Goal: Task Accomplishment & Management: Manage account settings

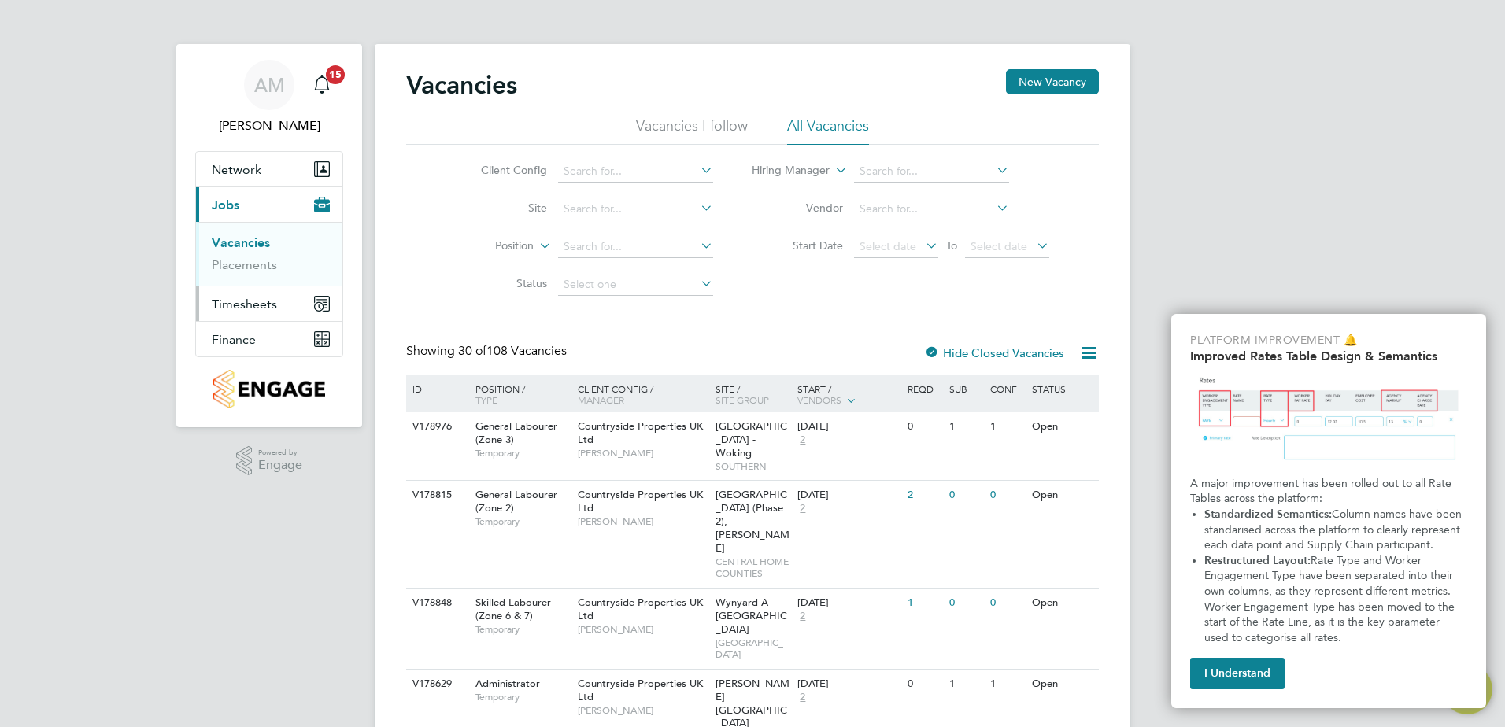
click at [258, 308] on span "Timesheets" at bounding box center [244, 304] width 65 height 15
click at [250, 281] on link "Timesheets" at bounding box center [244, 278] width 65 height 15
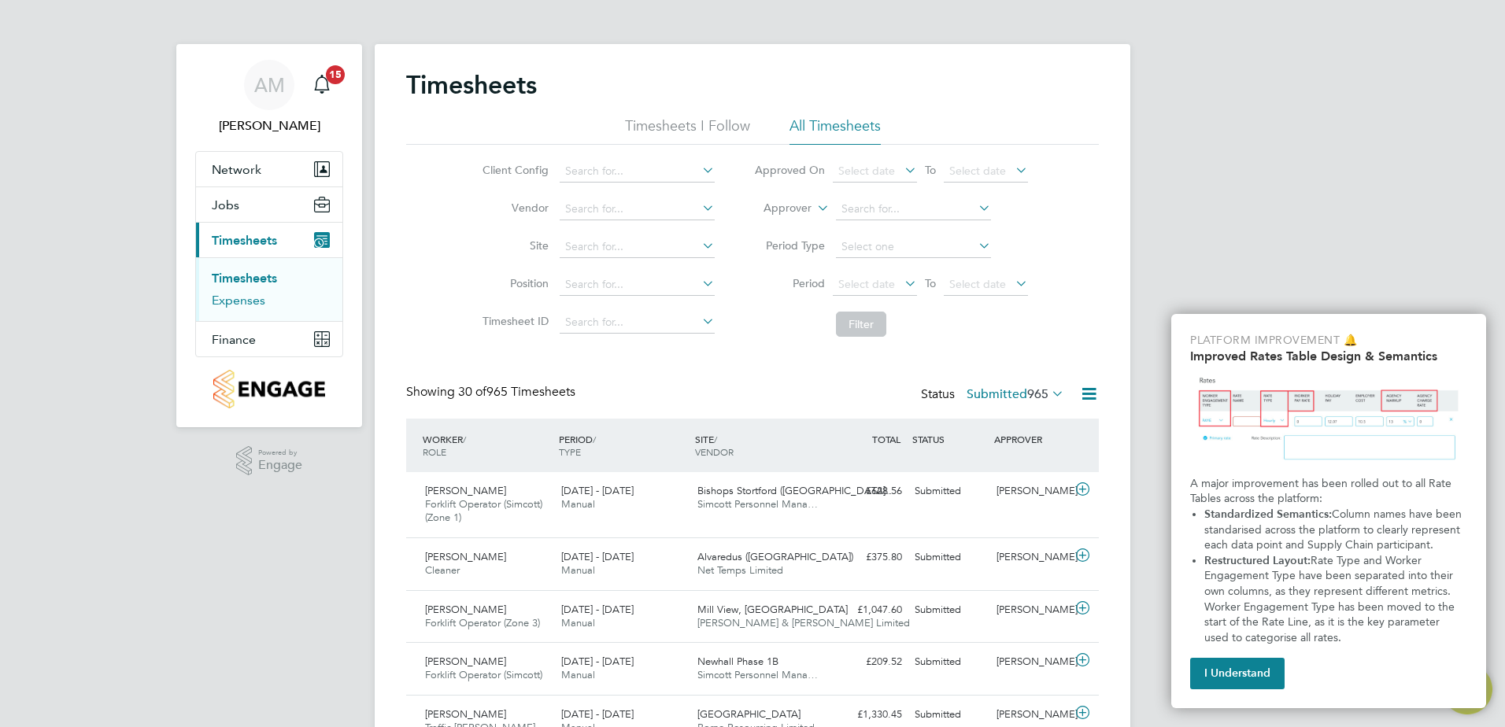
click at [254, 297] on link "Expenses" at bounding box center [239, 300] width 54 height 15
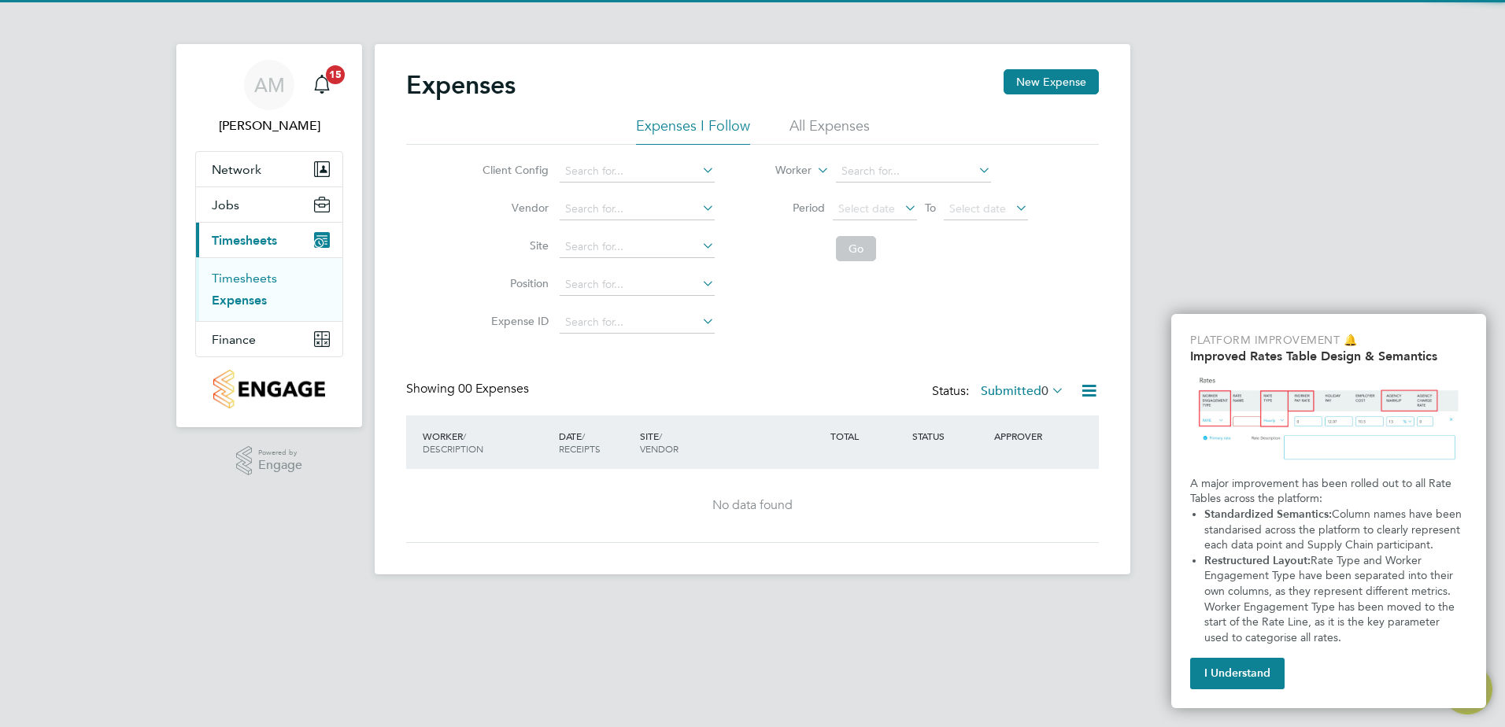
click at [262, 280] on link "Timesheets" at bounding box center [244, 278] width 65 height 15
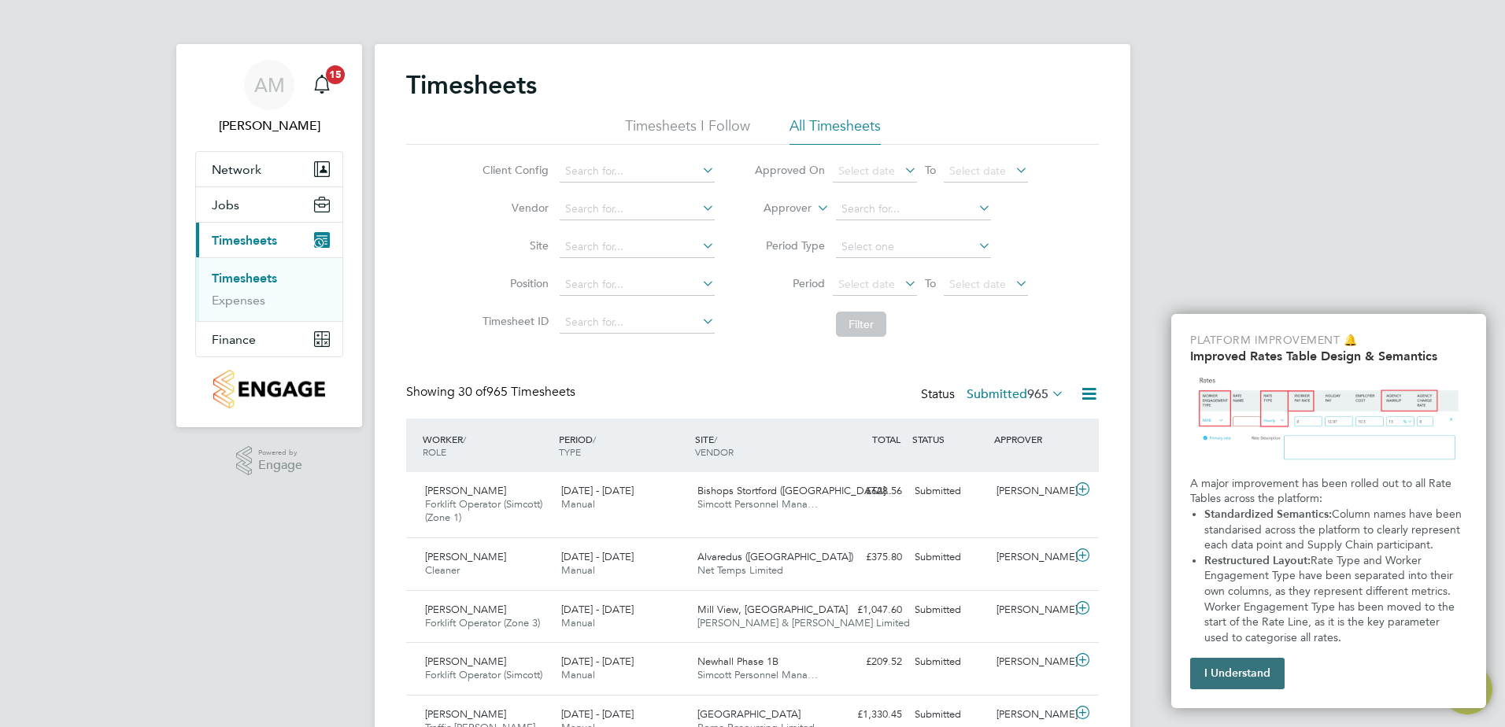
click at [1236, 667] on button "I Understand" at bounding box center [1237, 673] width 94 height 31
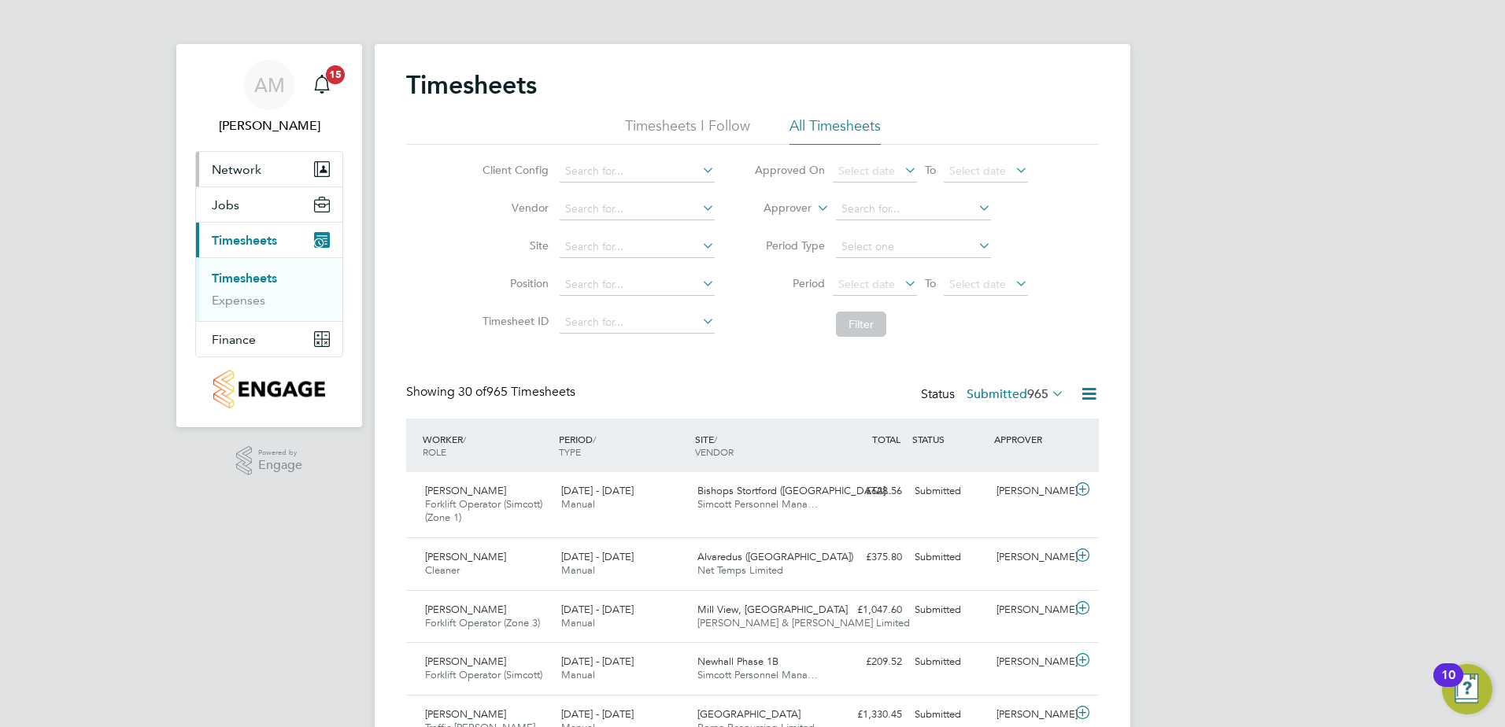
click at [227, 171] on span "Network" at bounding box center [237, 169] width 50 height 15
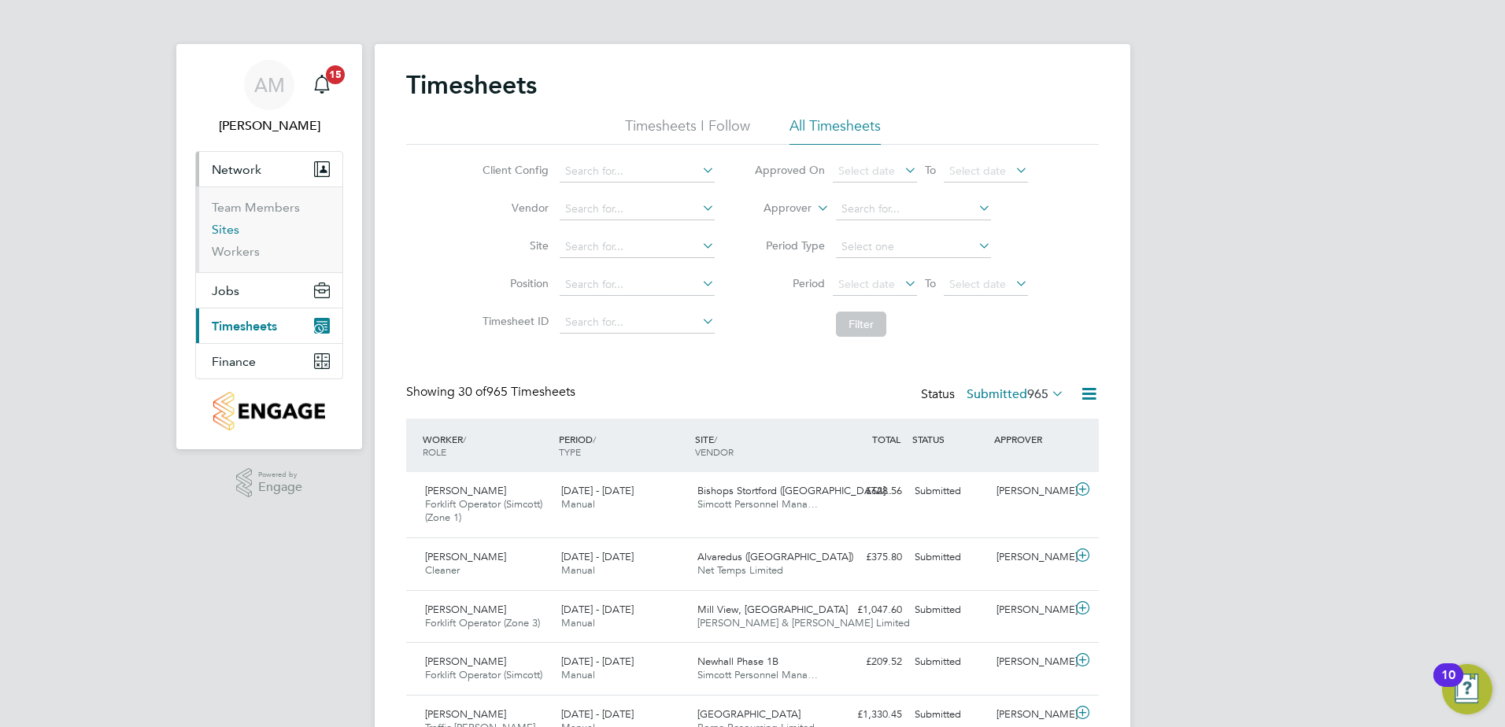
click at [225, 230] on link "Sites" at bounding box center [226, 229] width 28 height 15
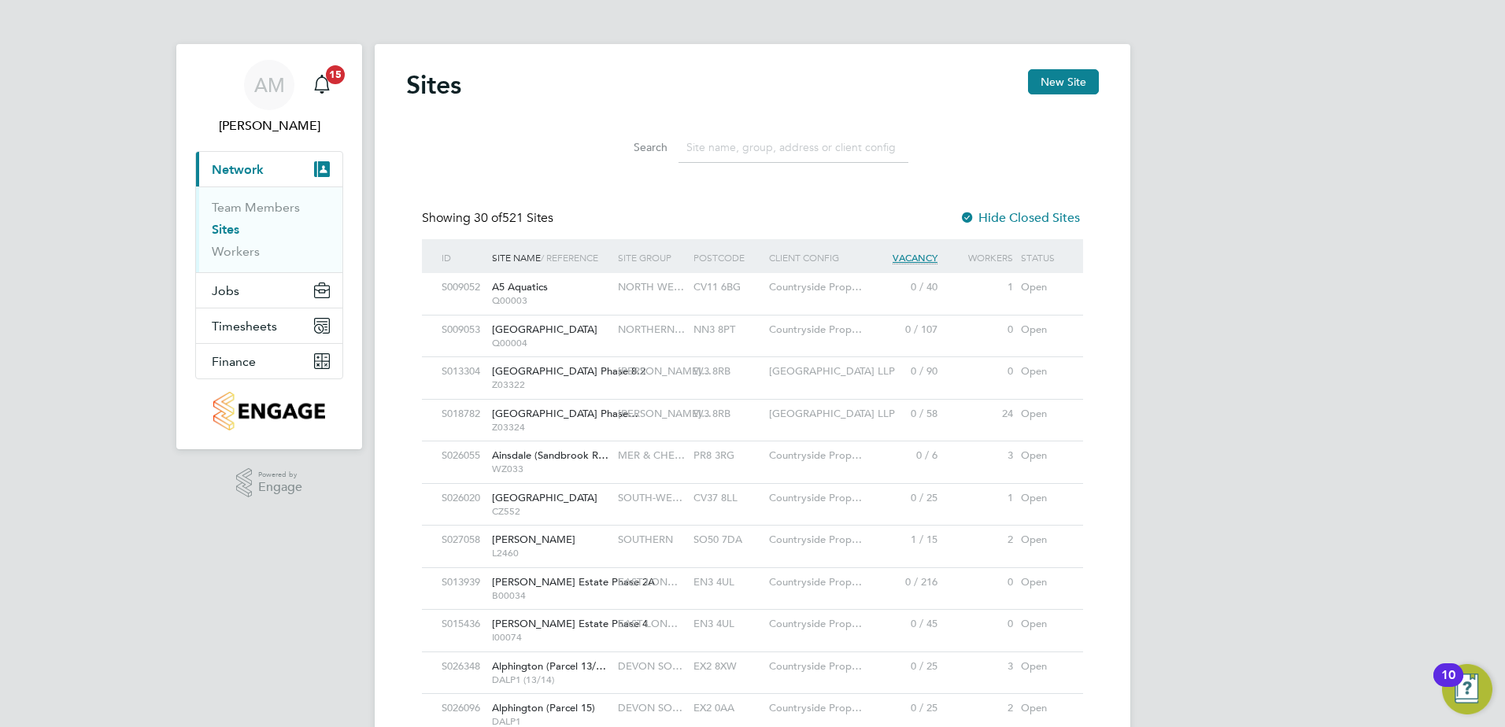
click at [736, 153] on input at bounding box center [793, 147] width 230 height 31
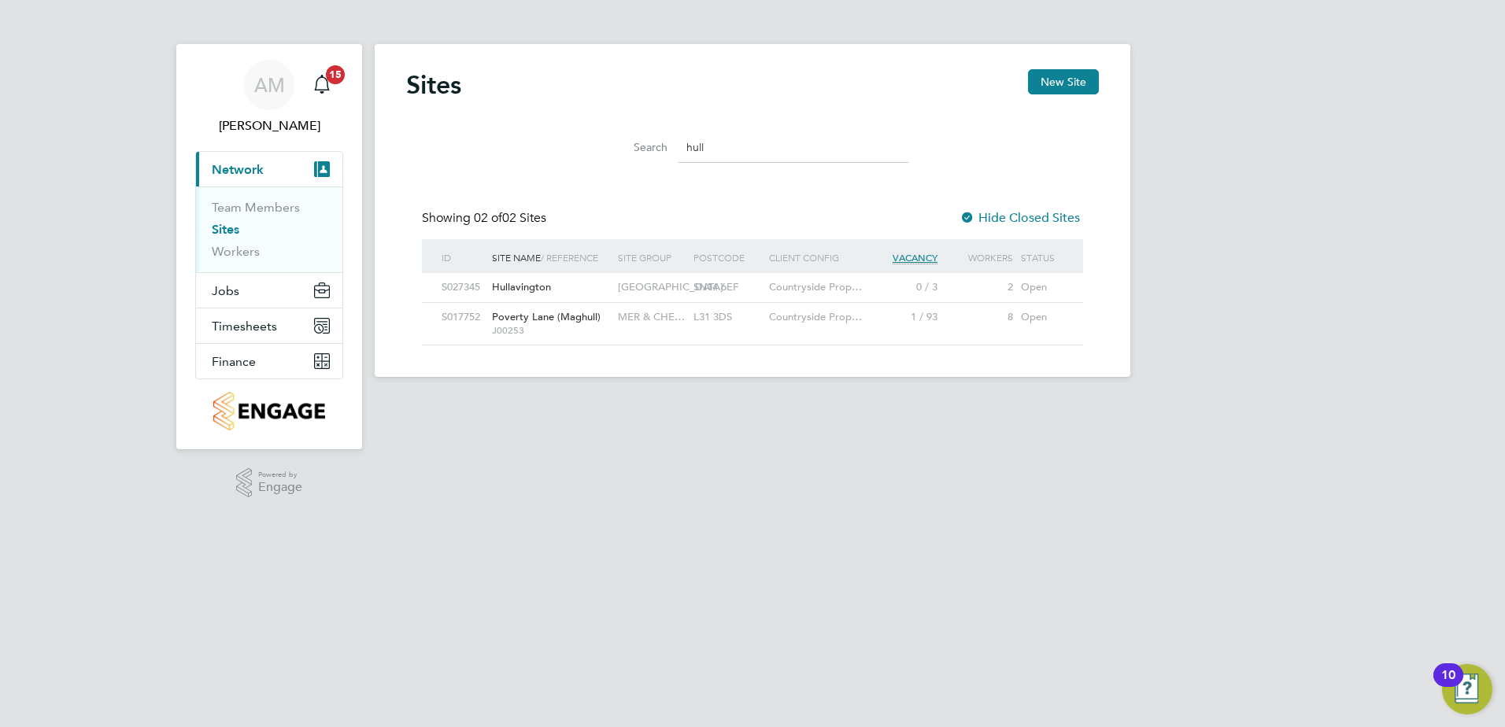
type input "hull"
click at [582, 280] on div "Hullavington" at bounding box center [551, 287] width 126 height 29
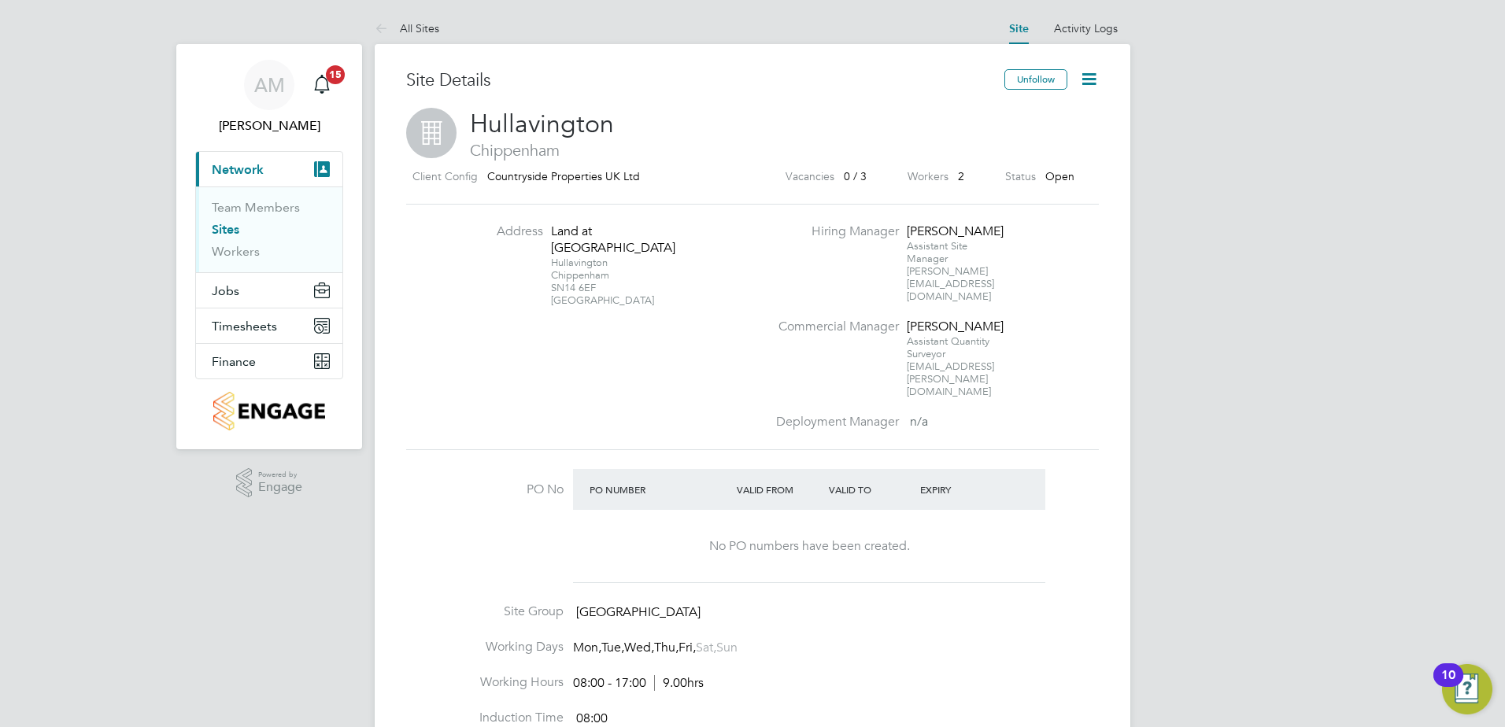
click at [1082, 83] on icon at bounding box center [1089, 79] width 20 height 20
click at [1045, 136] on li "Edit Site e" at bounding box center [1051, 138] width 89 height 22
type input "[GEOGRAPHIC_DATA]"
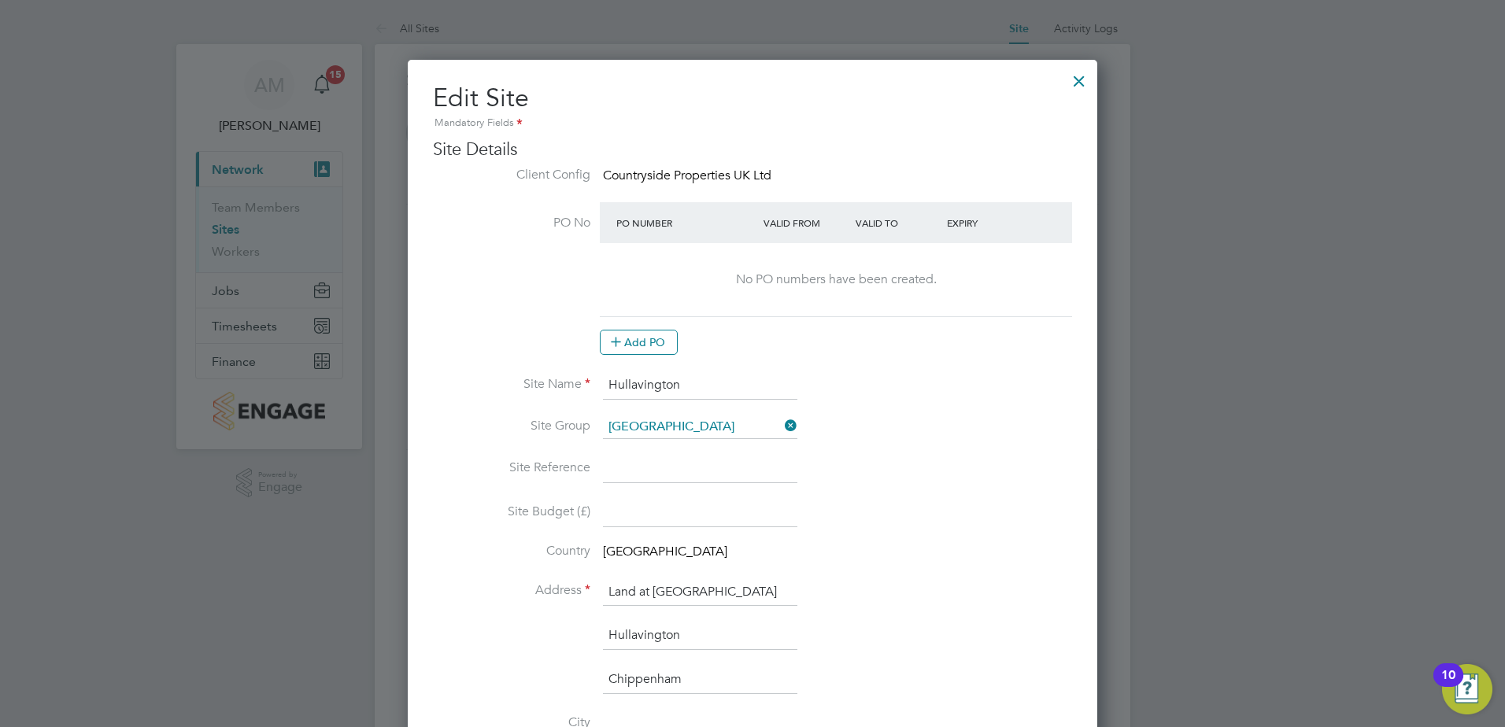
click at [1078, 81] on div at bounding box center [1079, 77] width 28 height 28
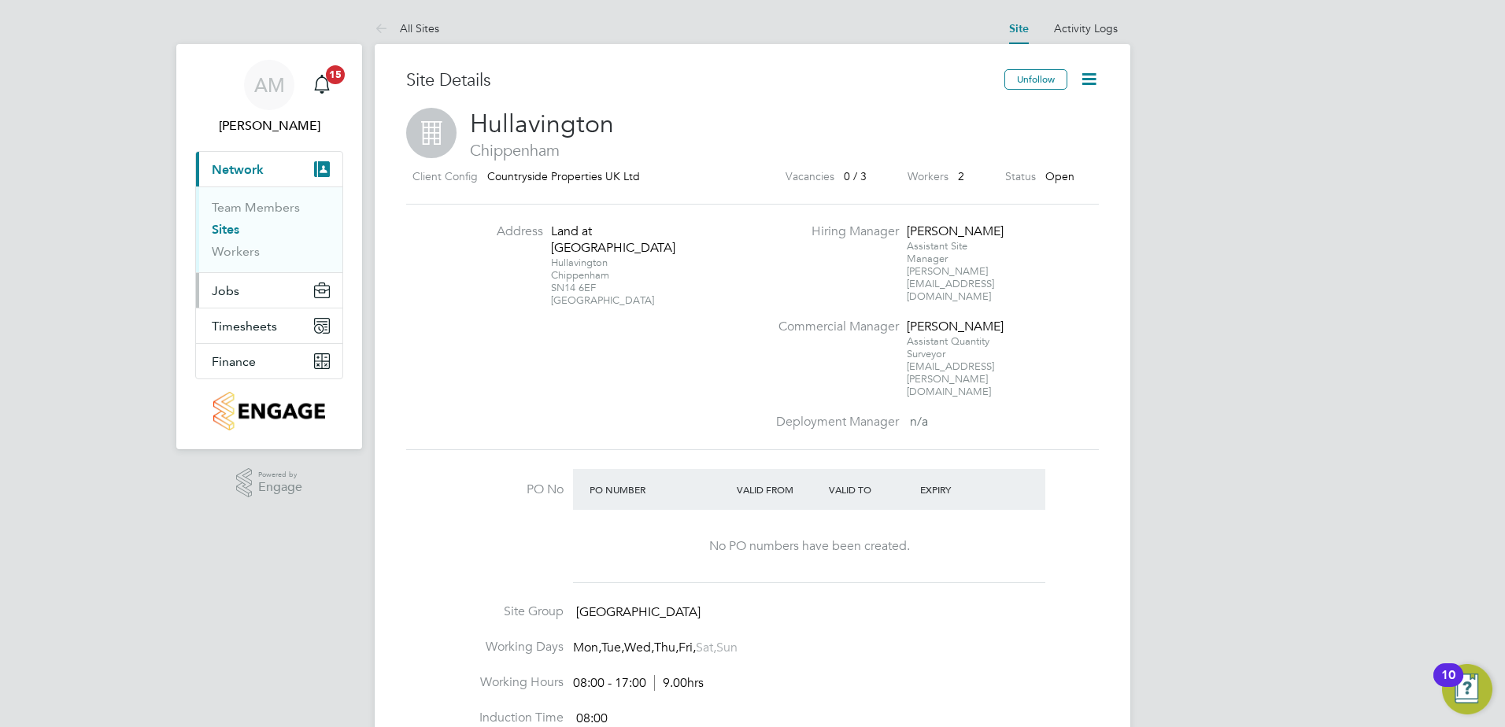
click at [246, 289] on button "Jobs" at bounding box center [269, 290] width 146 height 35
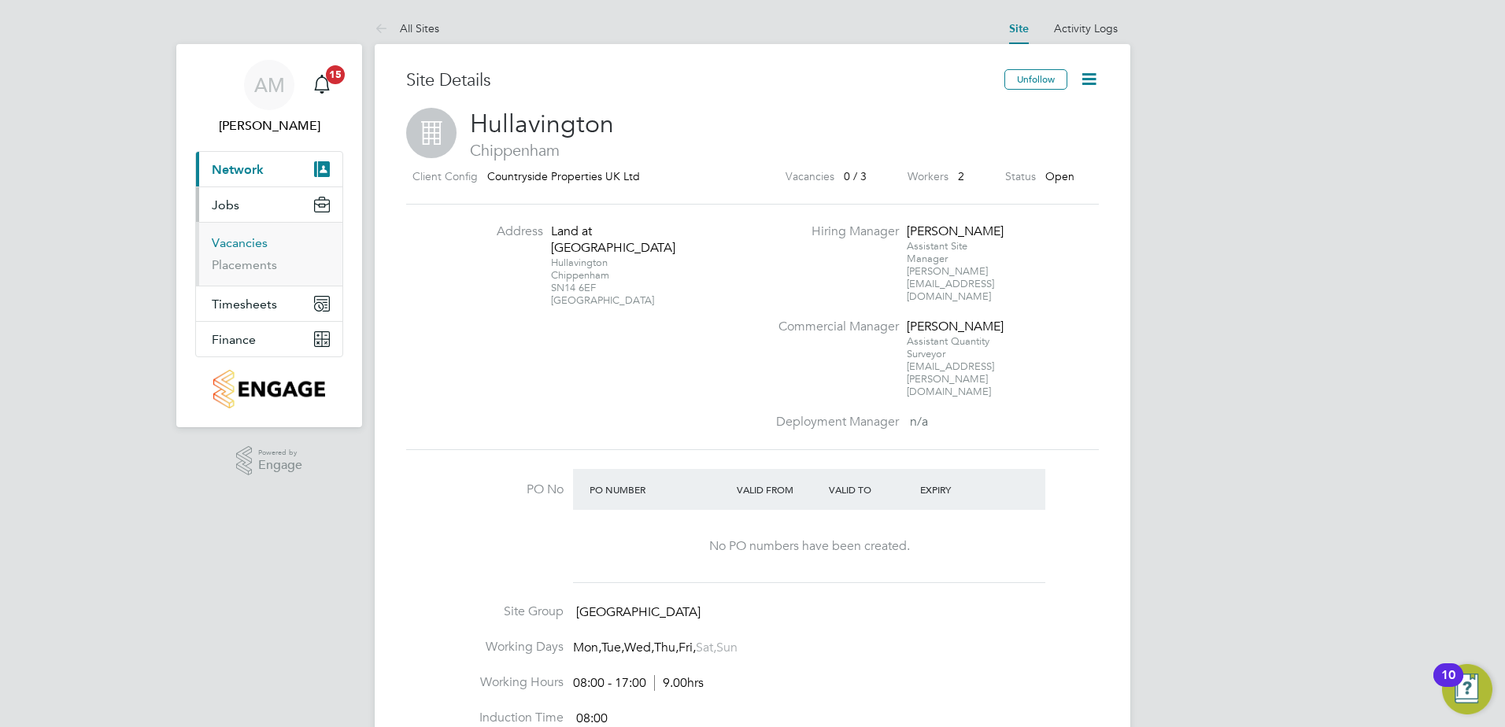
click at [252, 242] on link "Vacancies" at bounding box center [240, 242] width 56 height 15
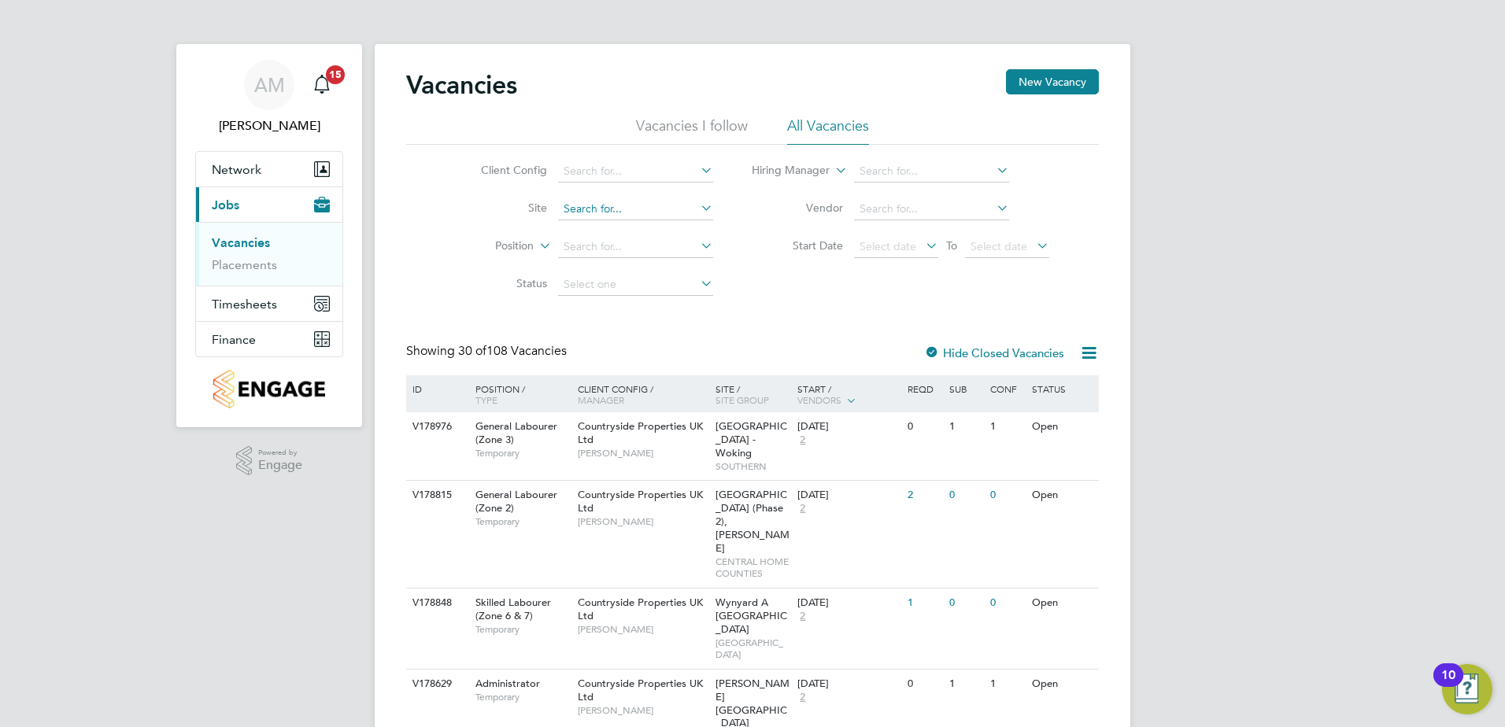
click at [666, 205] on input at bounding box center [635, 209] width 155 height 22
click at [679, 230] on li "Hull avington" at bounding box center [634, 230] width 157 height 21
type input "Hullavington"
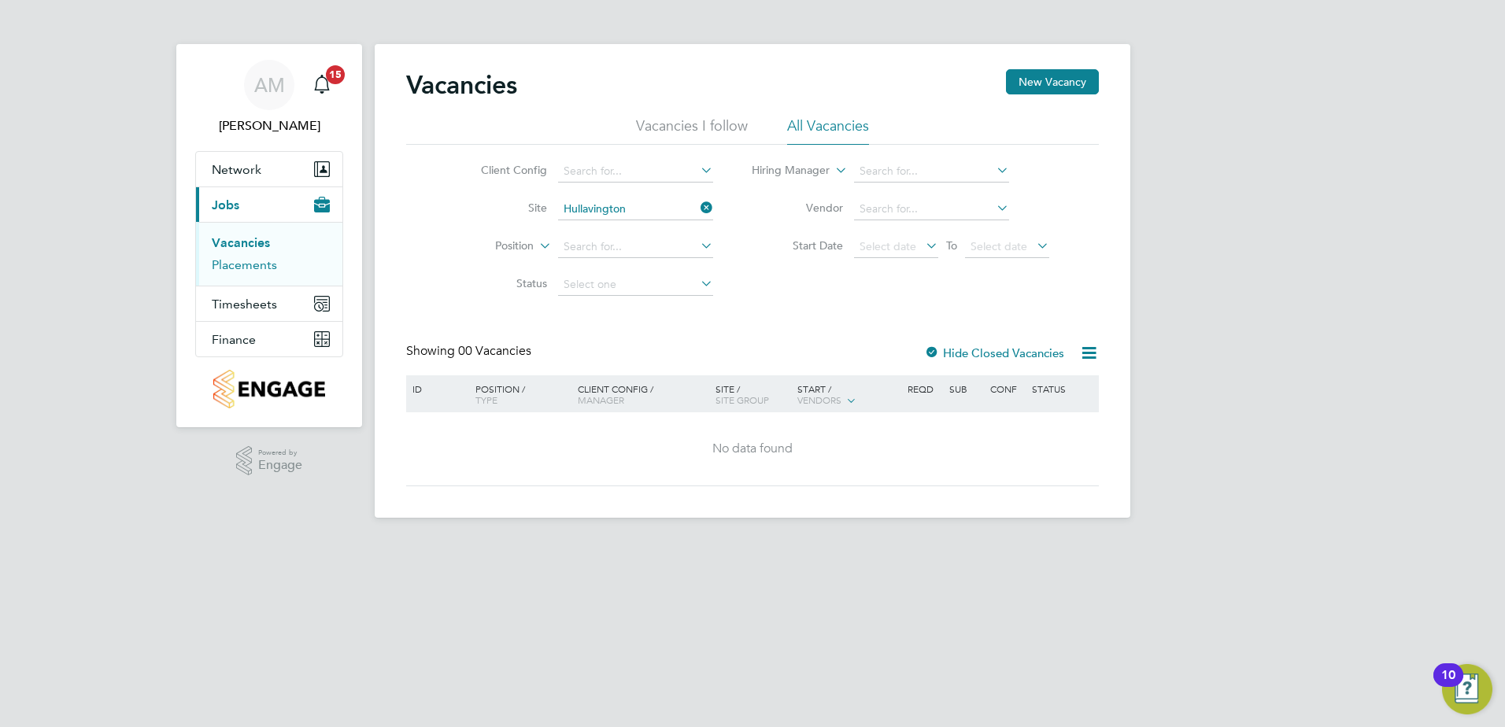
click at [242, 268] on link "Placements" at bounding box center [244, 264] width 65 height 15
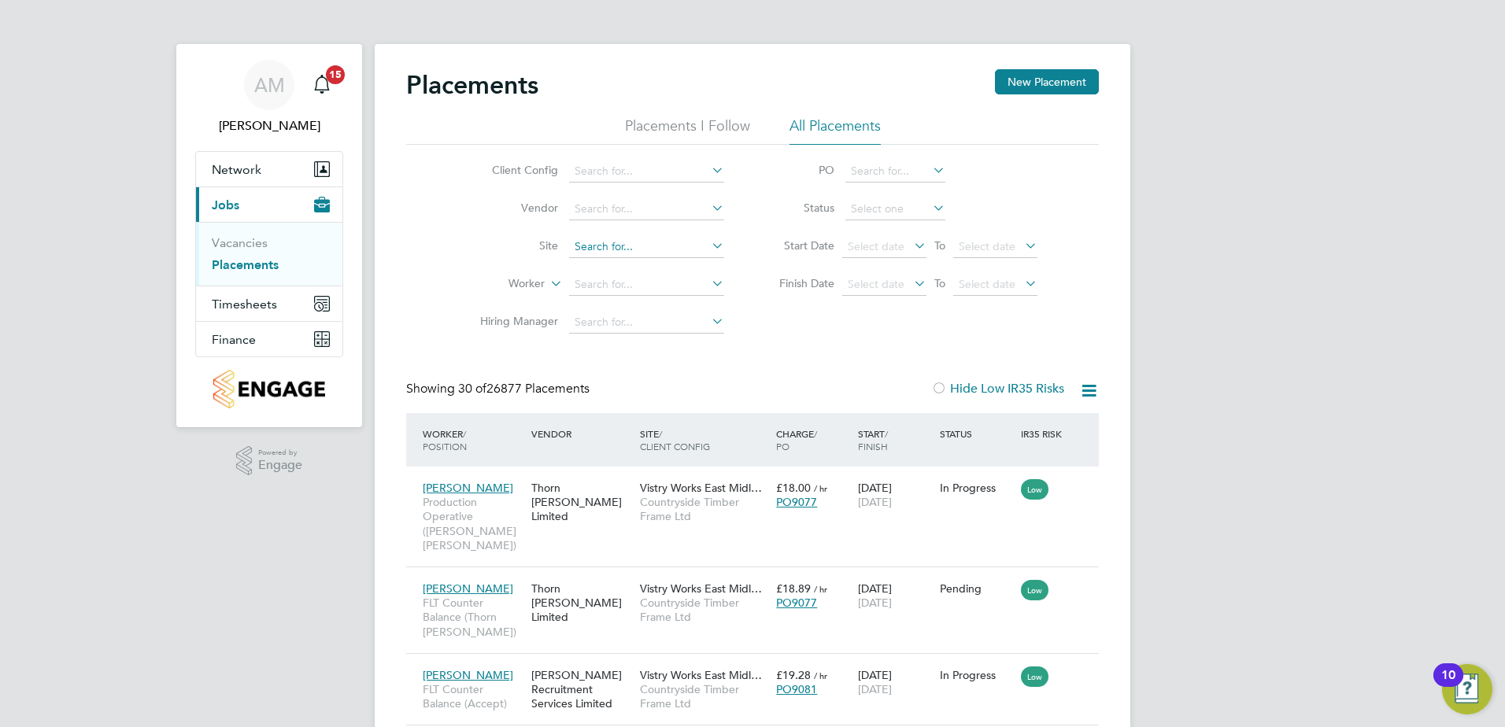
drag, startPoint x: 641, startPoint y: 234, endPoint x: 628, endPoint y: 253, distance: 23.1
click at [641, 235] on li "Site" at bounding box center [596, 247] width 296 height 38
click at [628, 253] on input at bounding box center [646, 247] width 155 height 22
click at [617, 268] on b "Hullaving" at bounding box center [599, 268] width 49 height 13
type input "Hullavington"
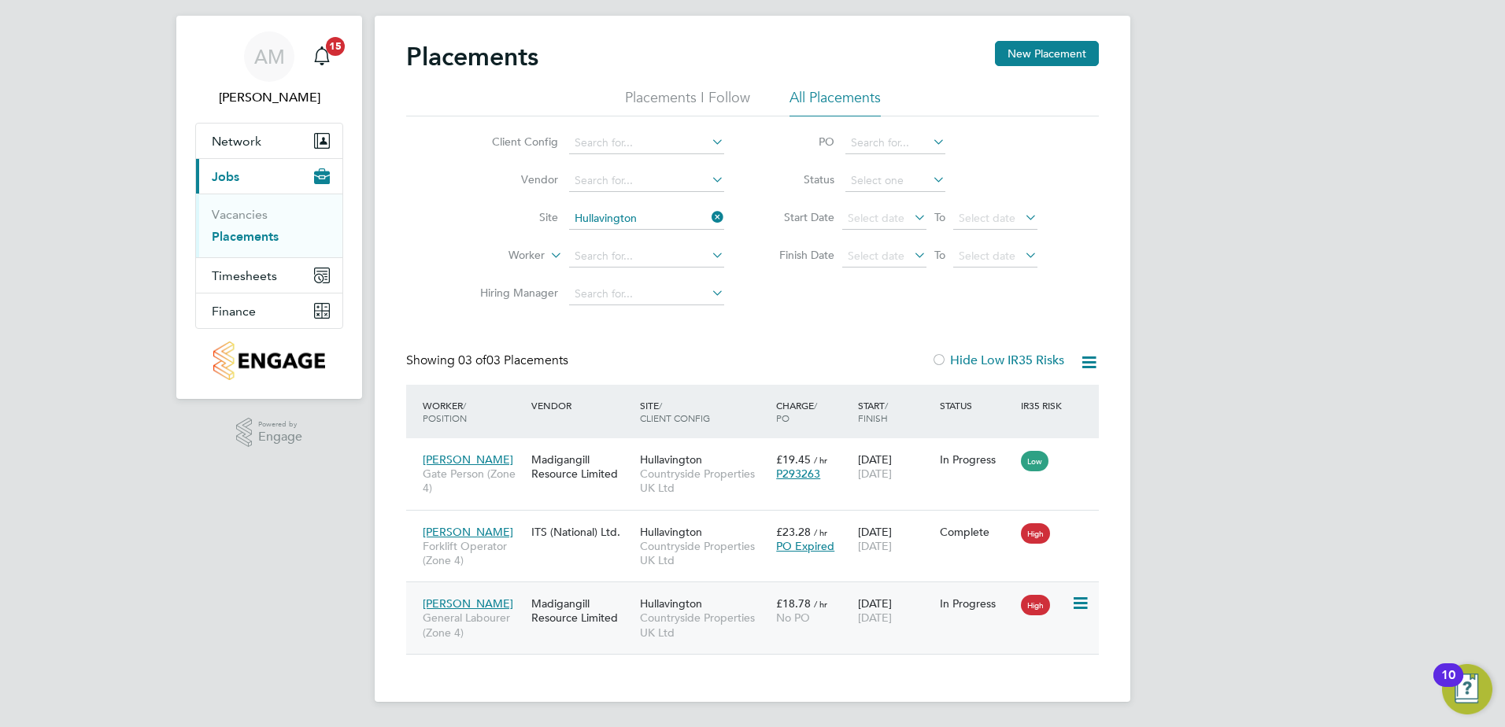
click at [715, 611] on span "Countryside Properties UK Ltd" at bounding box center [704, 625] width 128 height 28
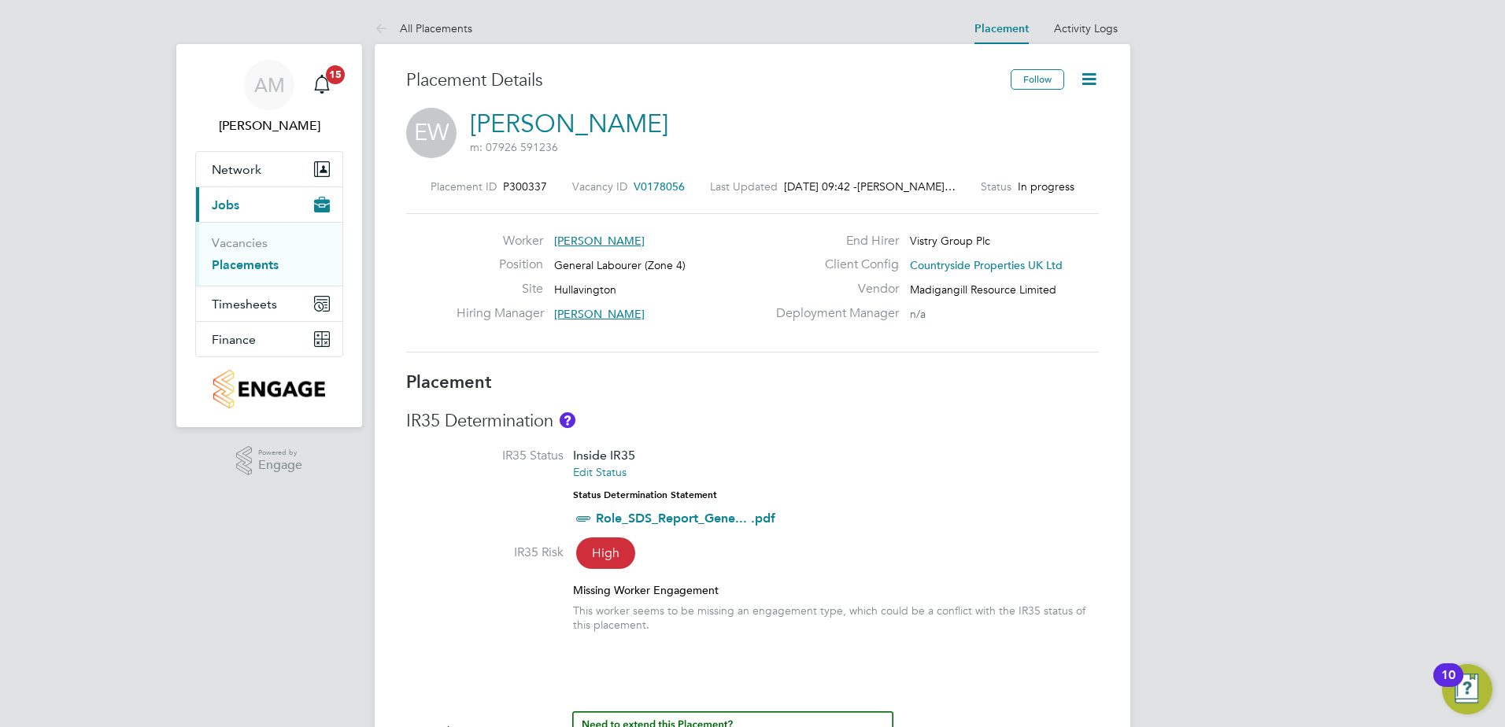
click at [1092, 84] on icon at bounding box center [1089, 79] width 20 height 20
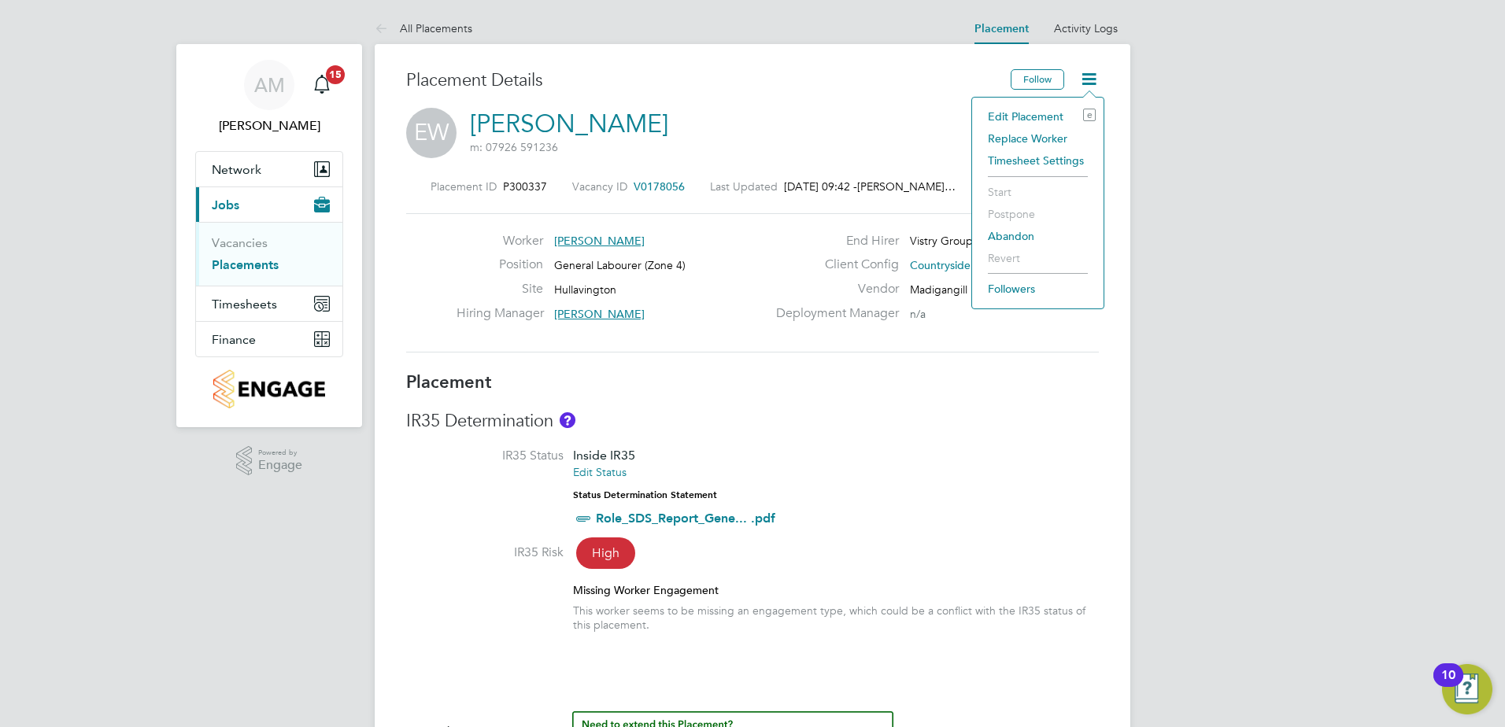
click at [1025, 155] on li "Timesheet Settings" at bounding box center [1038, 161] width 116 height 22
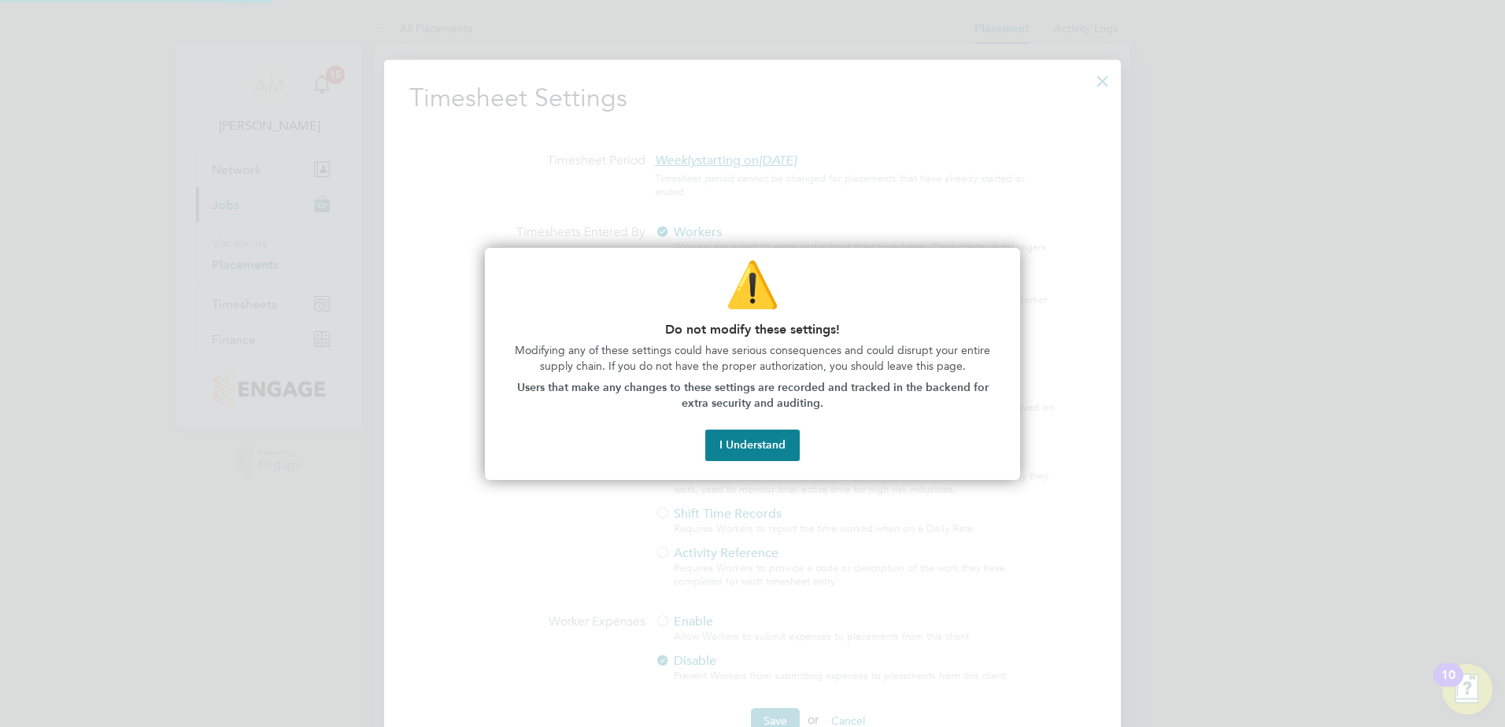
scroll to position [8, 8]
click at [735, 441] on button "I Understand" at bounding box center [752, 445] width 94 height 31
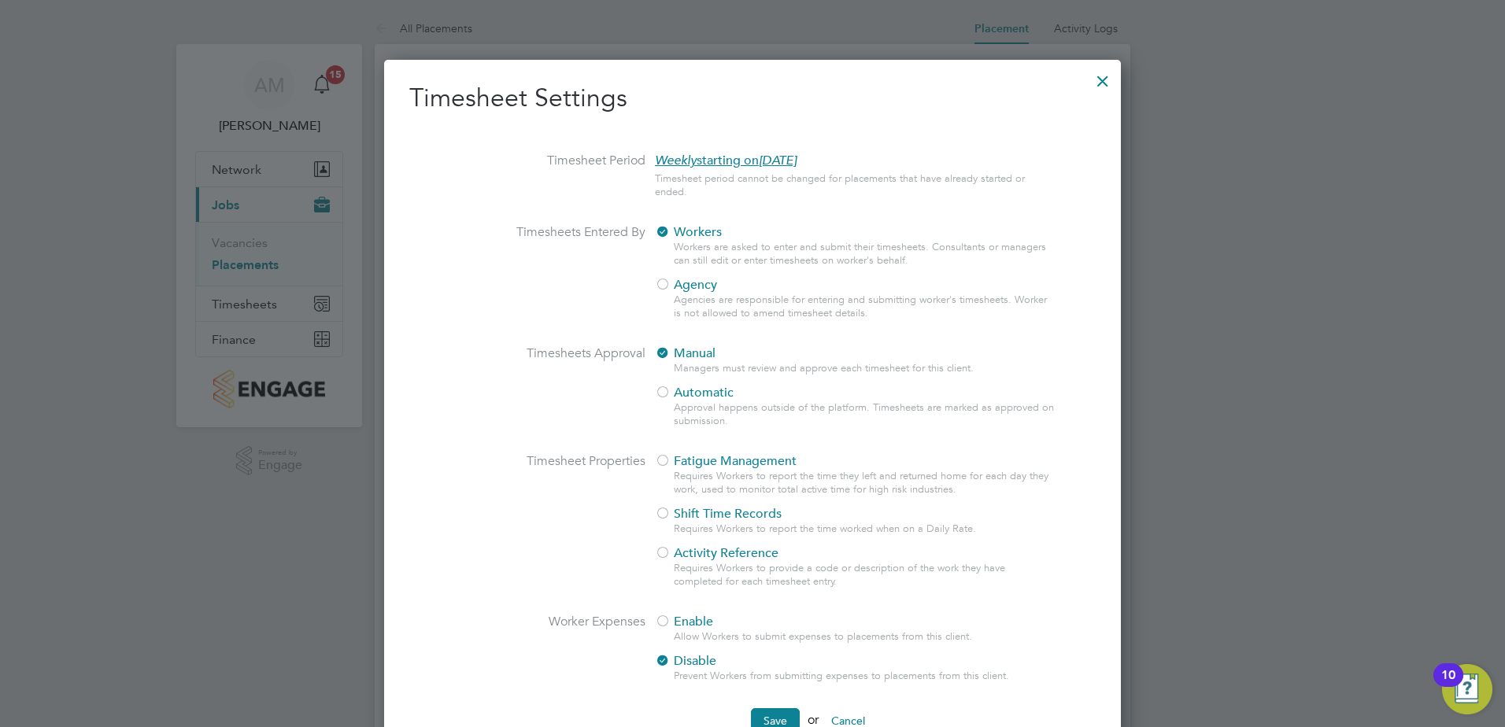
click at [1107, 80] on div at bounding box center [1102, 77] width 28 height 28
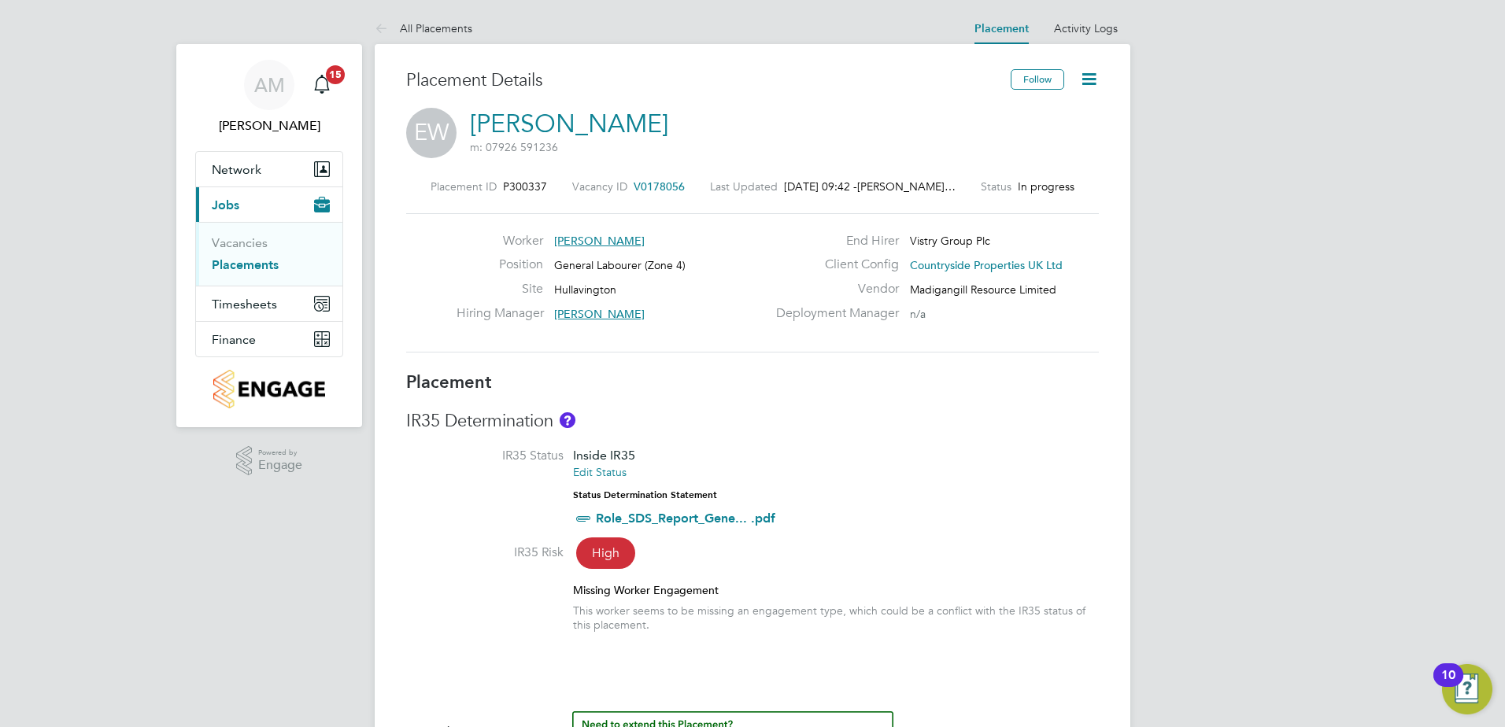
click at [1092, 81] on icon at bounding box center [1089, 79] width 20 height 20
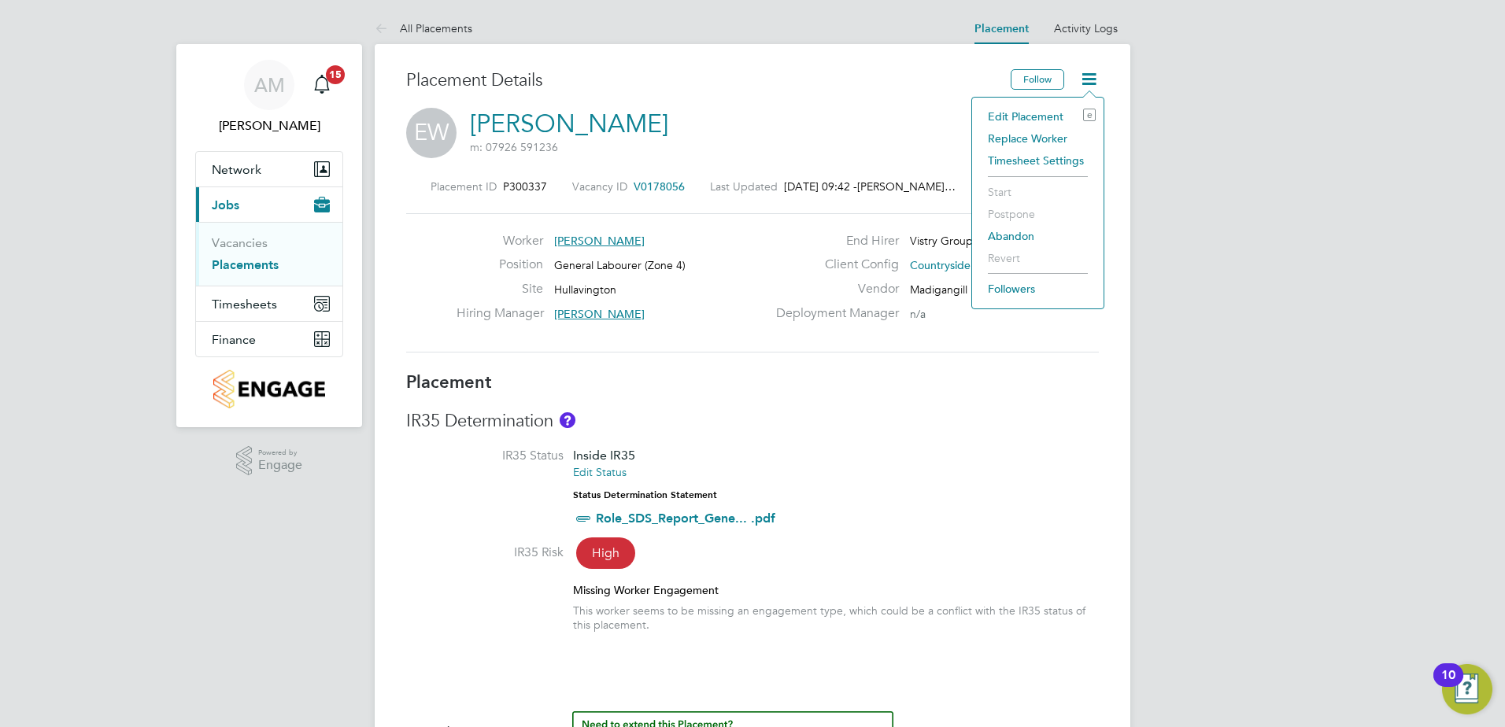
click at [1035, 108] on li "Edit Placement e" at bounding box center [1038, 116] width 116 height 22
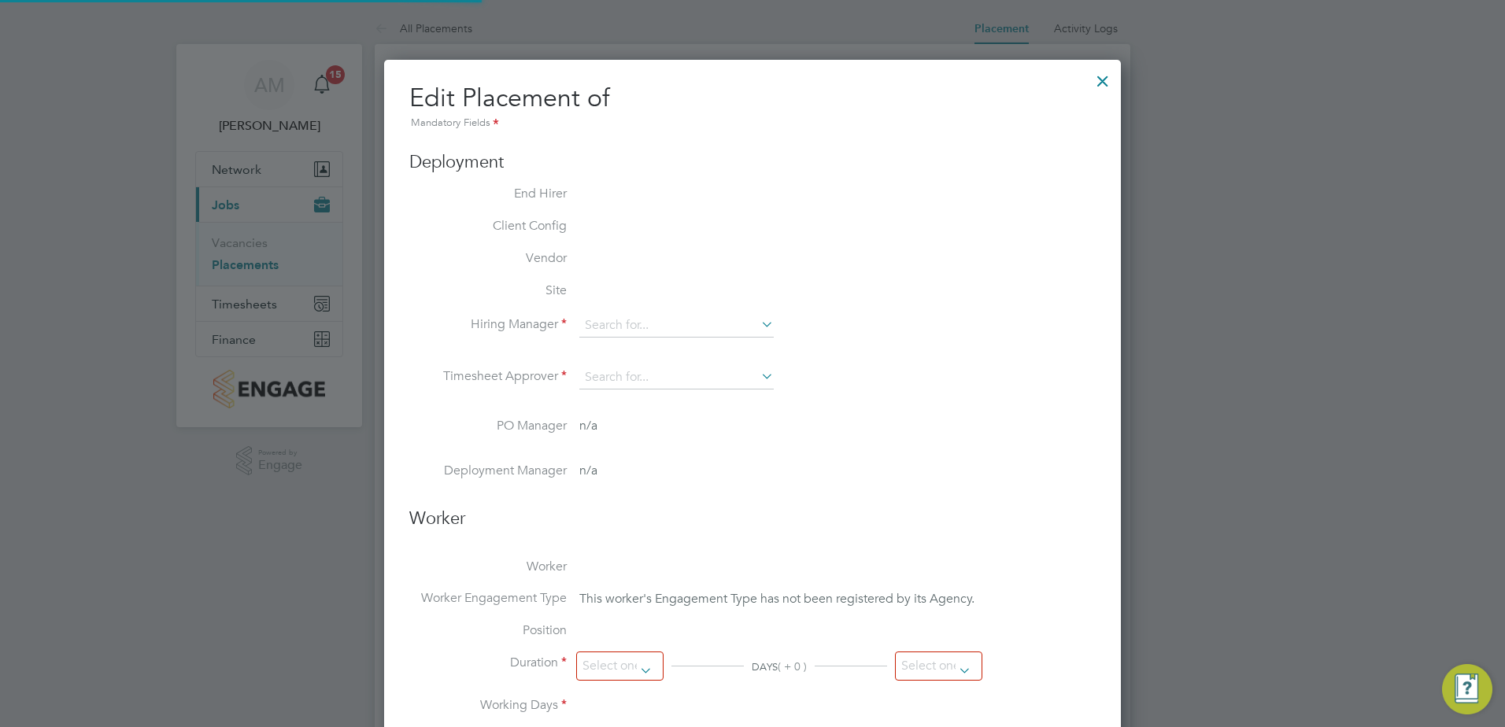
type input "[PERSON_NAME]"
type input "[DATE]"
type input "09:00"
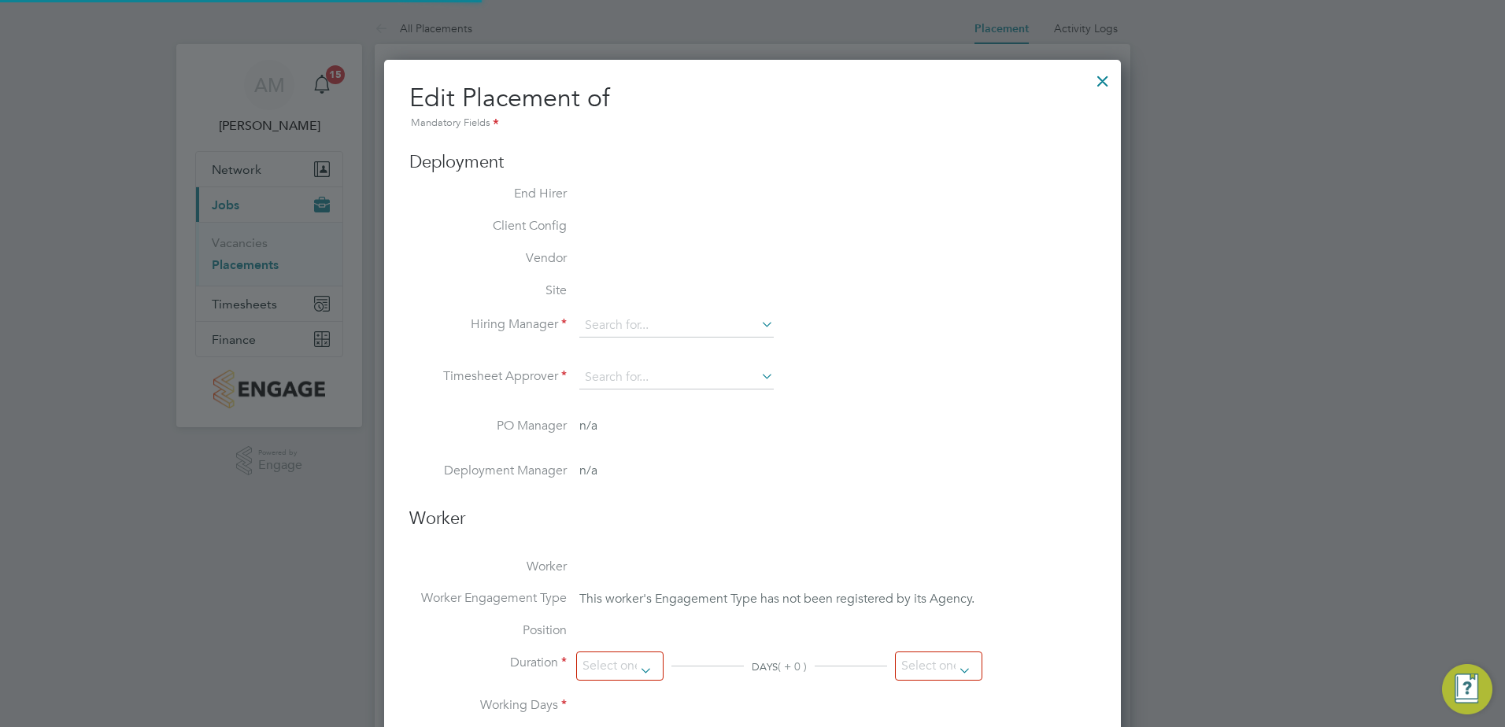
type input "17:00"
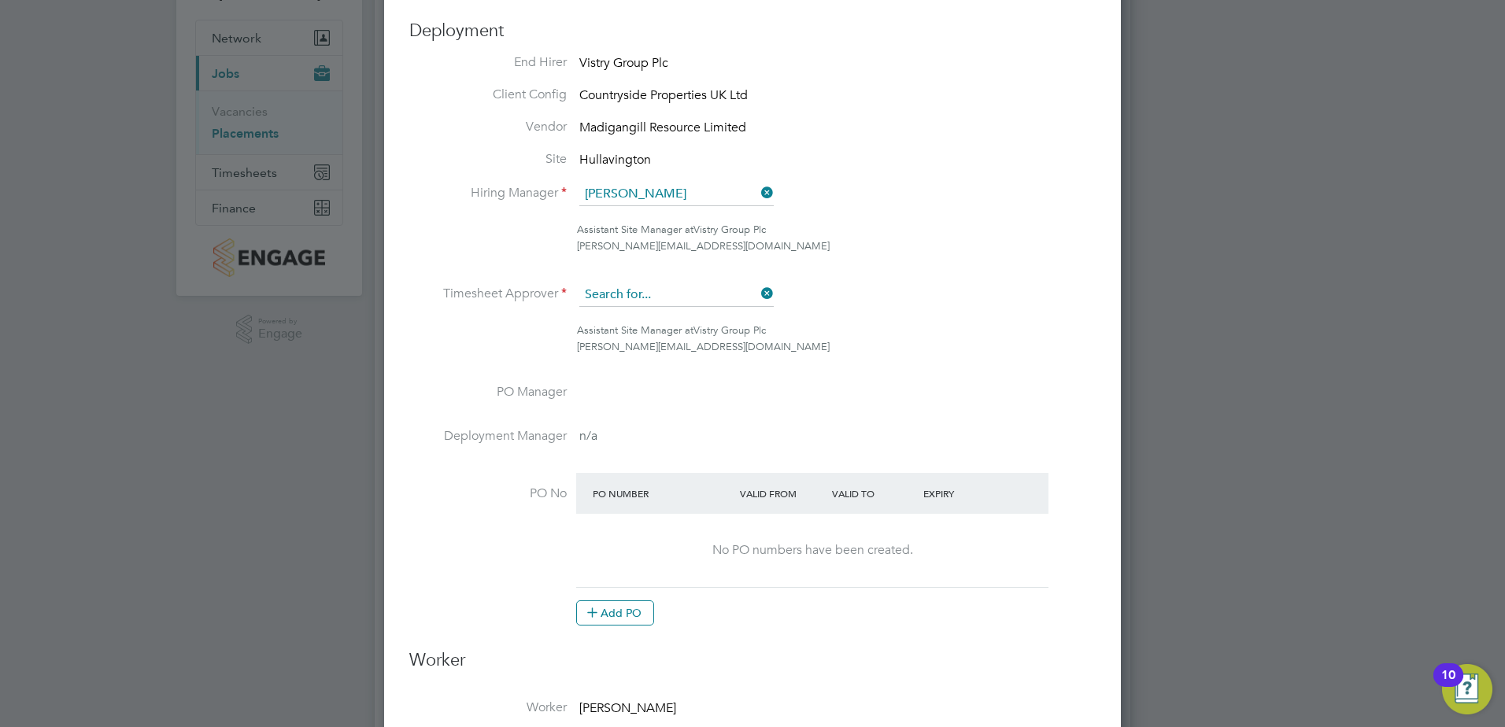
click at [706, 296] on input at bounding box center [676, 295] width 194 height 24
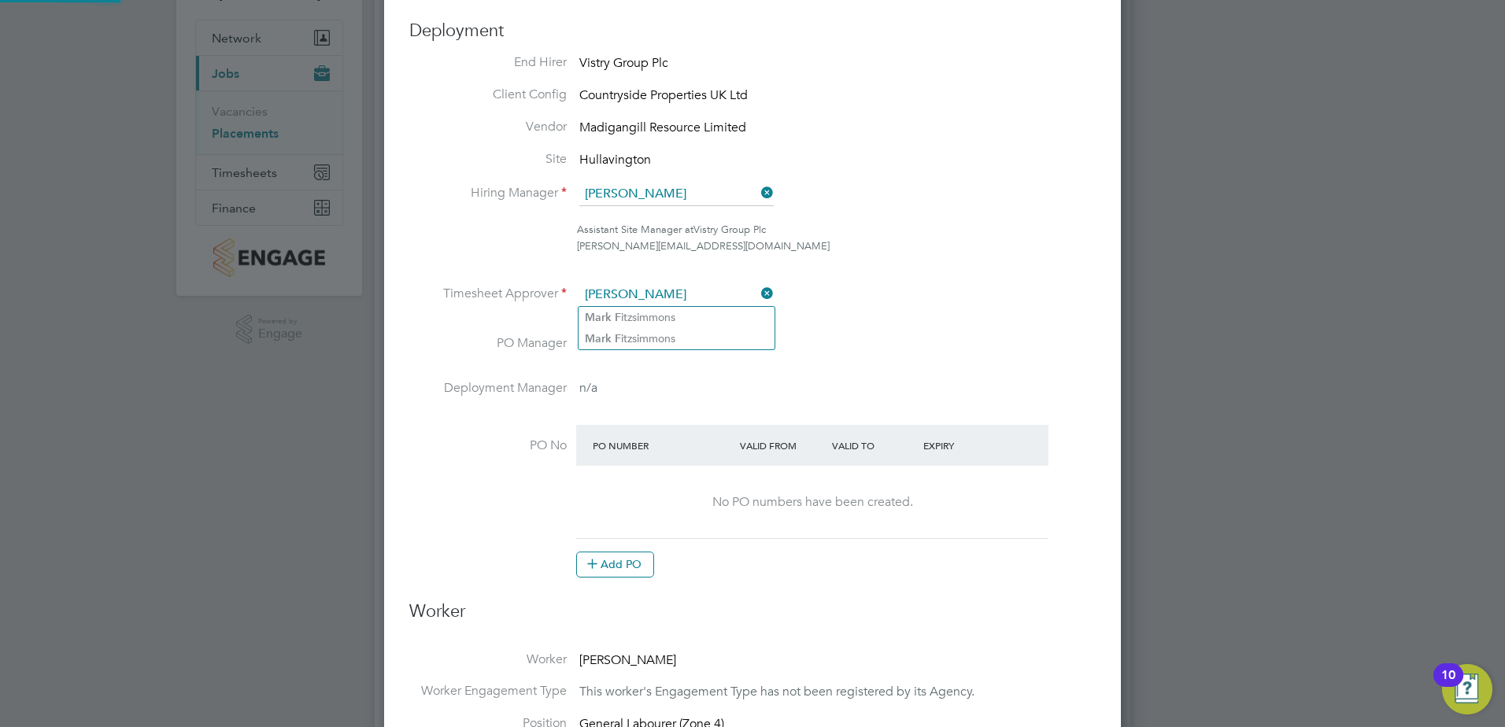
type input "mark f"
click at [676, 201] on input "[PERSON_NAME]" at bounding box center [676, 195] width 194 height 24
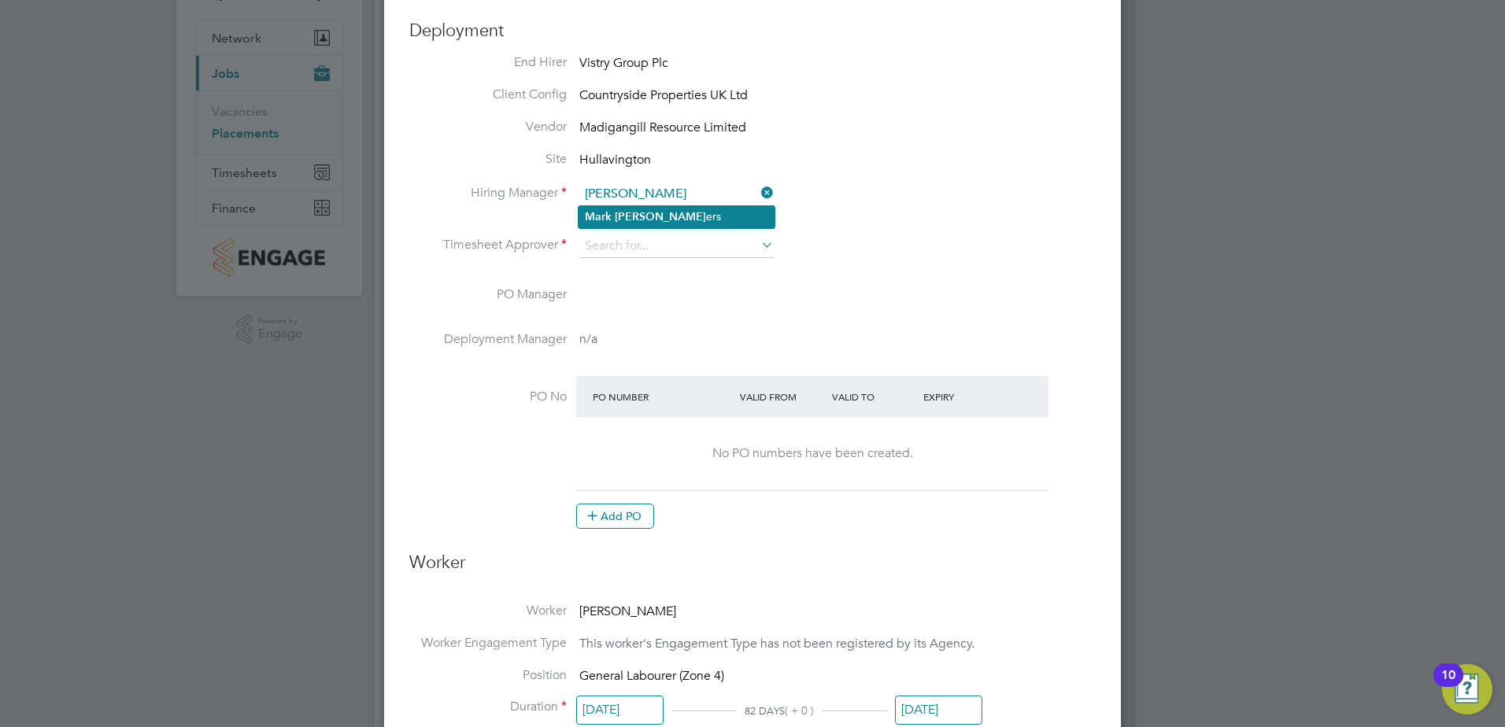
click at [669, 211] on li "Mark Vick ers" at bounding box center [676, 216] width 196 height 21
type input "Mark Vickers"
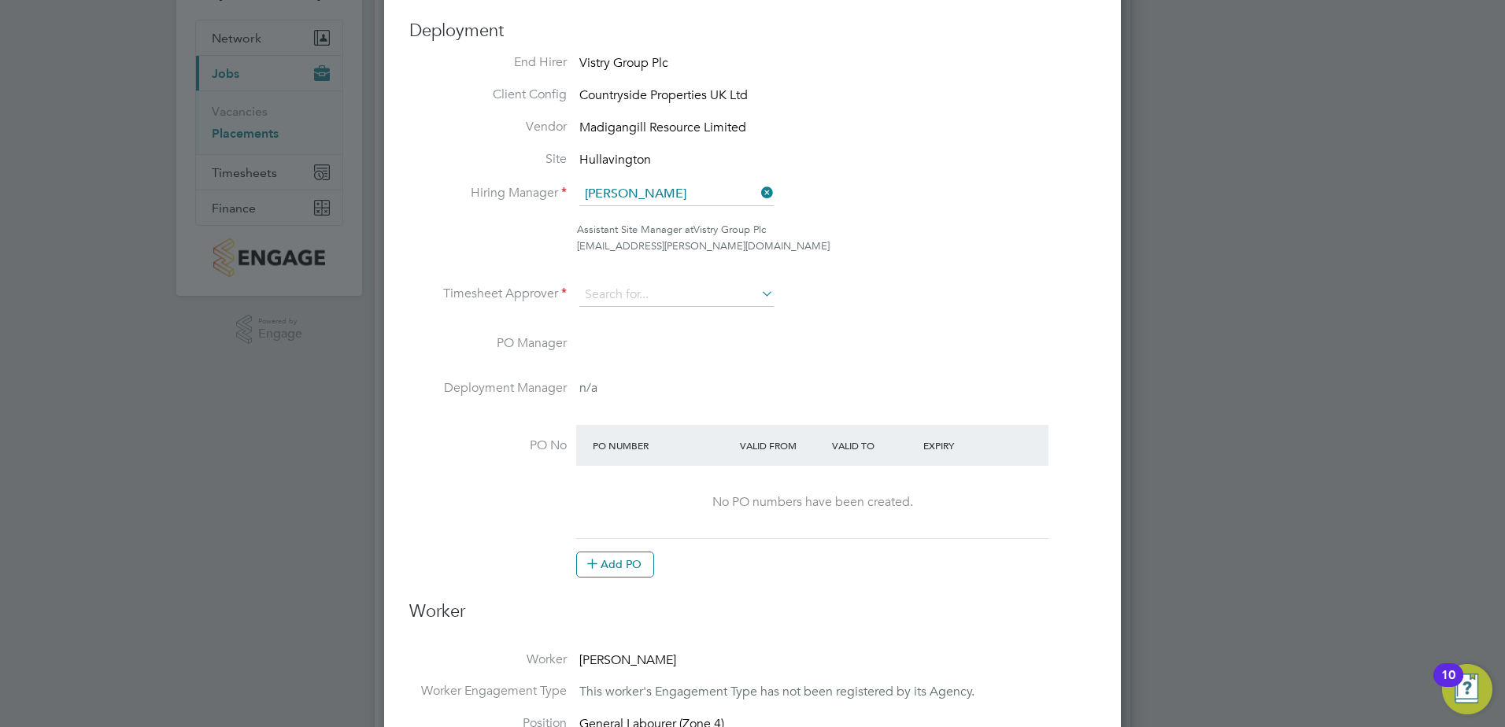
drag, startPoint x: 648, startPoint y: 235, endPoint x: 644, endPoint y: 245, distance: 10.2
click at [645, 241] on div "Assistant Site Manager at Vistry Group Plc mark.vickers@vistry.co.uk" at bounding box center [836, 238] width 519 height 33
drag, startPoint x: 644, startPoint y: 245, endPoint x: 655, endPoint y: 299, distance: 55.4
click at [644, 296] on input at bounding box center [676, 295] width 194 height 24
click at [748, 314] on li "Mark Vick ers" at bounding box center [676, 317] width 196 height 21
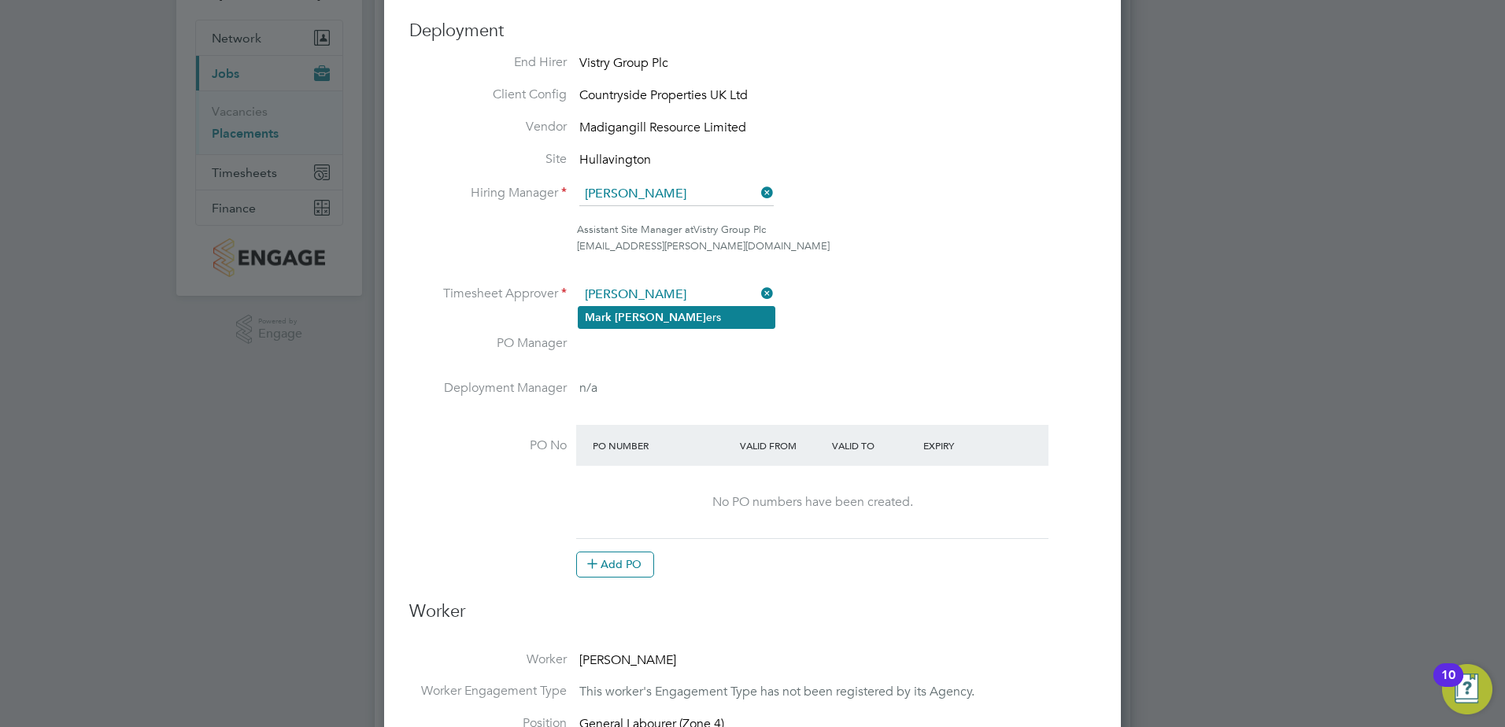
type input "Mark Vickers"
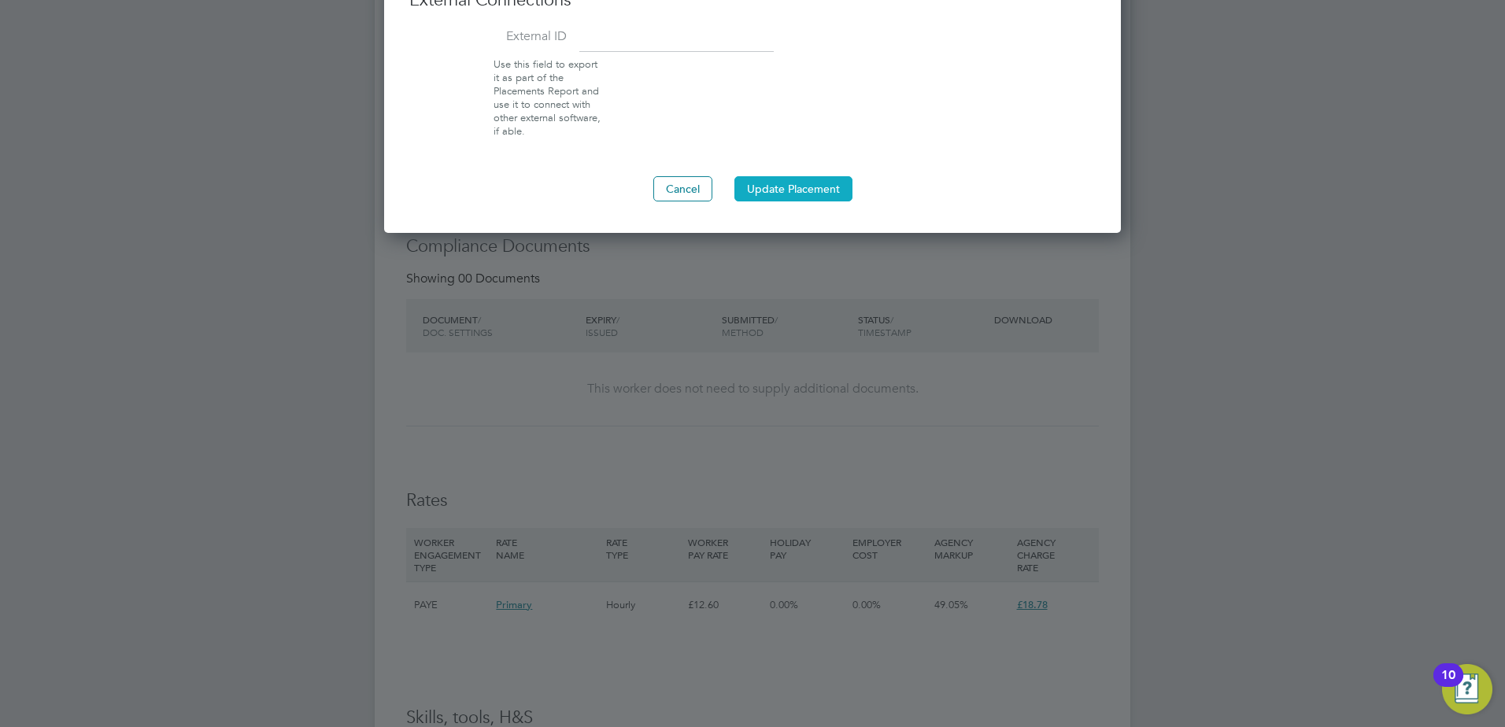
click at [786, 183] on button "Update Placement" at bounding box center [793, 188] width 118 height 25
